Goal: Find contact information: Find contact information

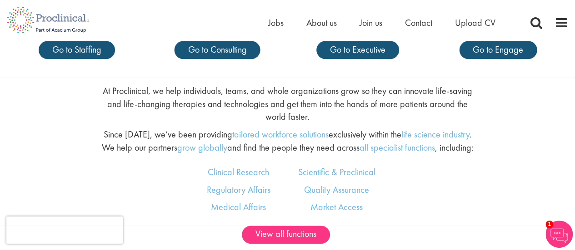
scroll to position [500, 0]
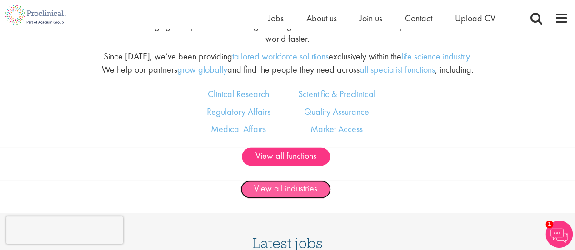
click at [287, 188] on link "View all industries" at bounding box center [285, 189] width 90 height 18
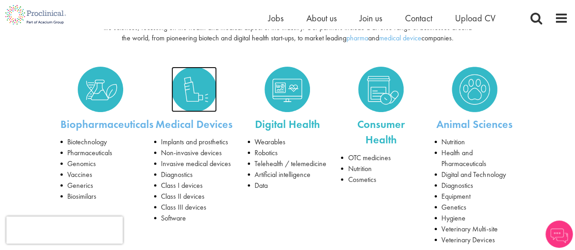
drag, startPoint x: 0, startPoint y: 0, endPoint x: 203, endPoint y: 110, distance: 230.8
click at [203, 110] on img at bounding box center [193, 89] width 45 height 45
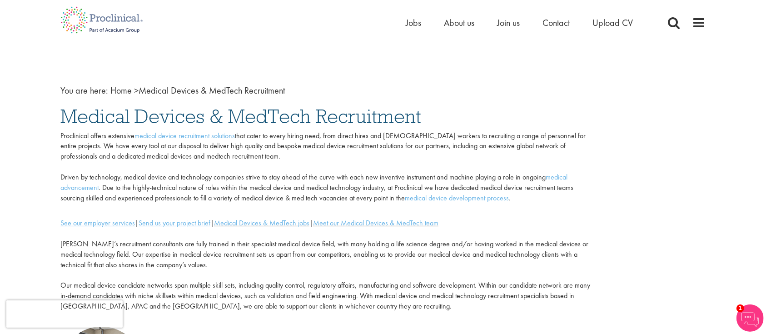
click at [562, 28] on li "Contact" at bounding box center [556, 23] width 27 height 14
click at [557, 21] on span "Contact" at bounding box center [556, 23] width 27 height 12
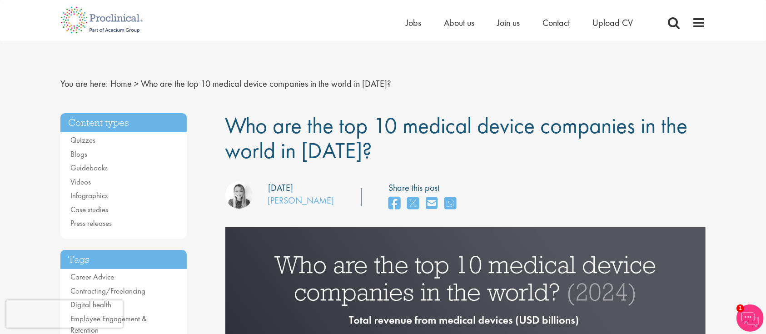
drag, startPoint x: 241, startPoint y: 197, endPoint x: 534, endPoint y: 260, distance: 298.9
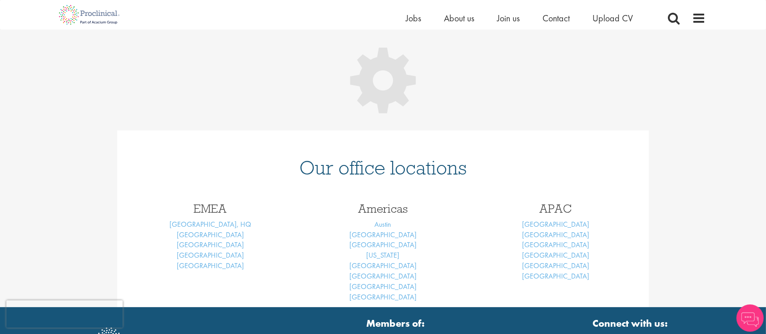
scroll to position [121, 0]
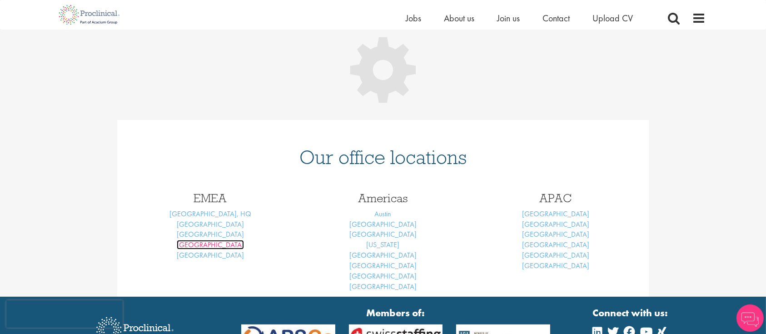
click at [220, 245] on link "Frankfurt" at bounding box center [210, 245] width 67 height 10
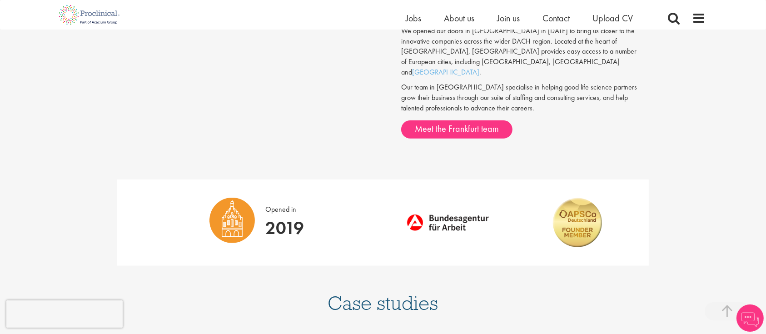
scroll to position [484, 0]
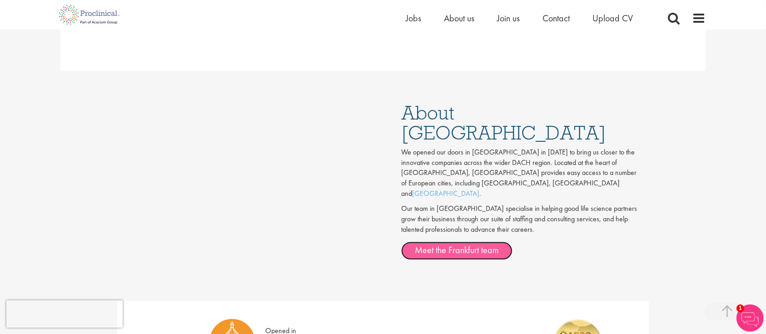
click at [476, 242] on link "Meet the Frankfurt team" at bounding box center [456, 251] width 111 height 18
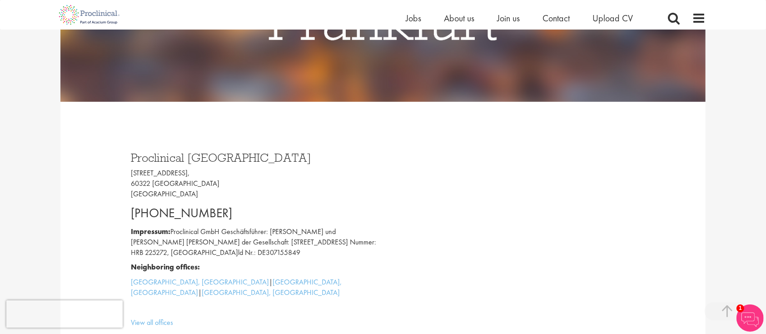
scroll to position [0, 0]
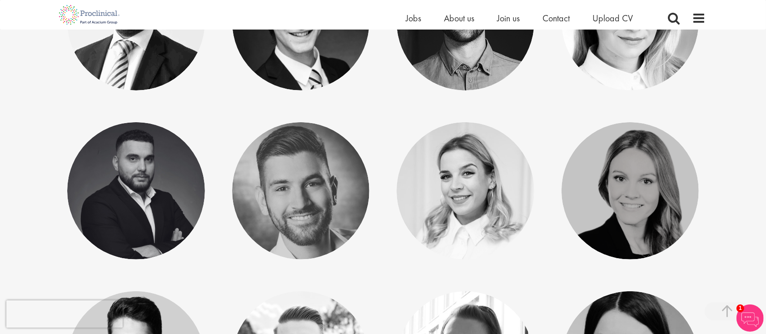
scroll to position [182, 0]
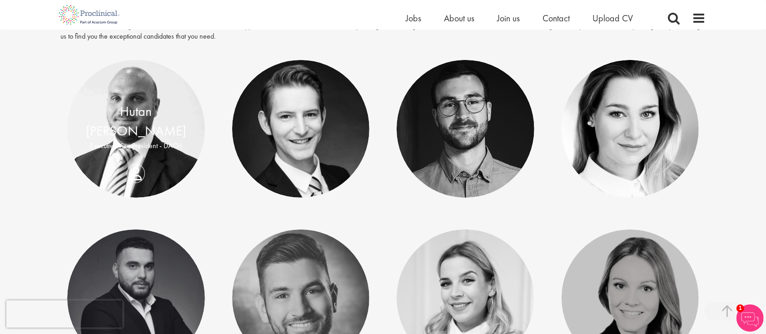
click at [140, 156] on div "Hutan Fatemi Executive Vice President - DACH" at bounding box center [136, 129] width 138 height 54
click at [139, 156] on div "Hutan Fatemi Executive Vice President - DACH" at bounding box center [136, 129] width 138 height 54
click at [129, 111] on div "Hutan Fatemi" at bounding box center [136, 121] width 120 height 39
click at [139, 120] on link "Hutan Fatemi" at bounding box center [136, 121] width 100 height 37
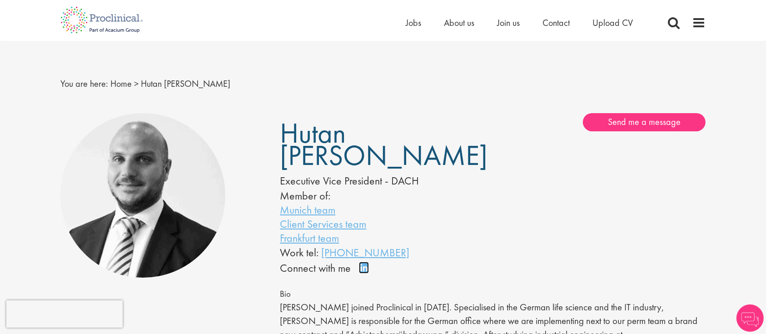
click at [364, 272] on link "Connect on LinkedIn" at bounding box center [367, 272] width 16 height 0
click at [320, 231] on link "Frankfurt team" at bounding box center [309, 238] width 59 height 14
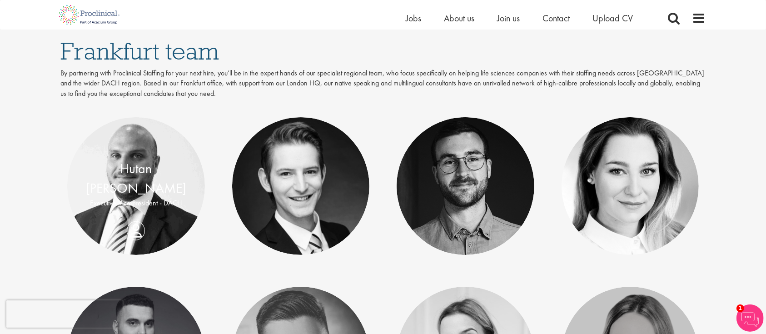
scroll to position [182, 0]
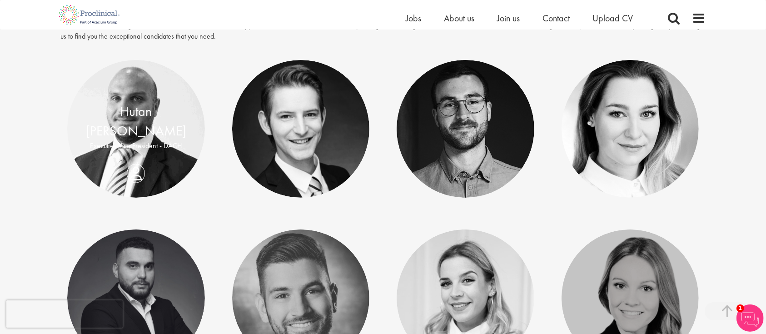
click at [166, 141] on p "Executive Vice President - DACH" at bounding box center [136, 146] width 120 height 10
click at [145, 168] on link at bounding box center [136, 129] width 138 height 138
